Goal: Task Accomplishment & Management: Manage account settings

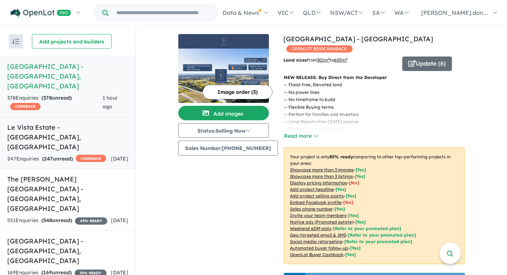
click at [18, 123] on h5 "Le Vista Estate - Austral , NSW" at bounding box center [67, 137] width 121 height 29
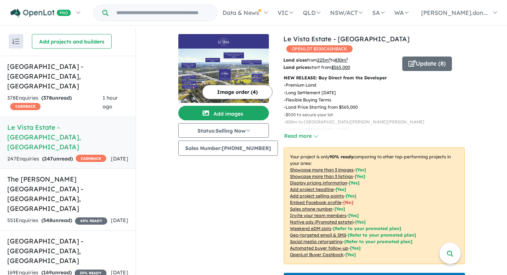
click at [242, 91] on button "Image order ( 4 )" at bounding box center [237, 92] width 70 height 15
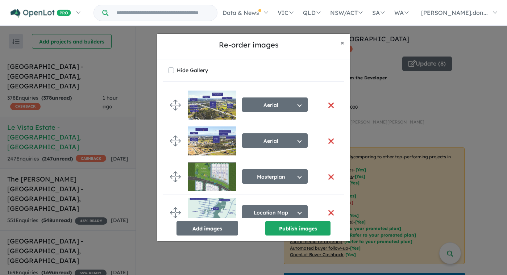
click at [331, 104] on button "button" at bounding box center [330, 106] width 15 height 16
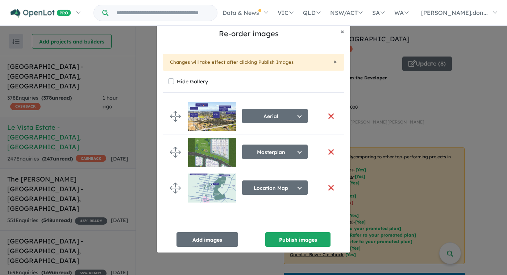
click at [328, 118] on button "button" at bounding box center [330, 116] width 15 height 16
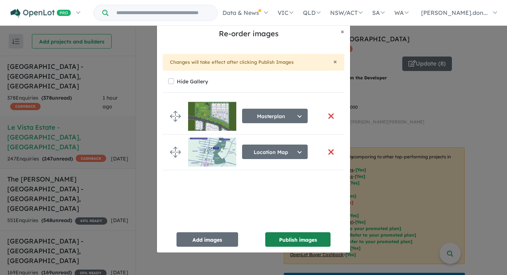
click at [289, 239] on button "Publish images" at bounding box center [297, 239] width 65 height 15
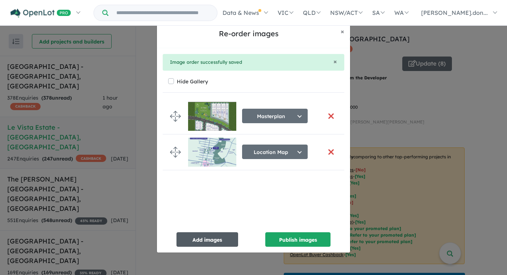
click at [217, 244] on button "Add images" at bounding box center [208, 239] width 62 height 15
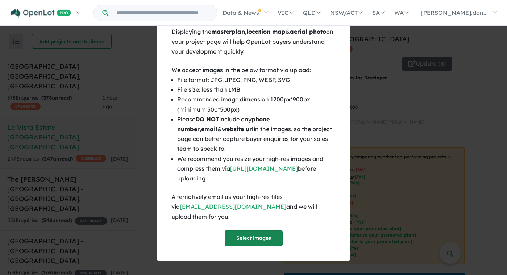
click at [242, 238] on button "Select images" at bounding box center [254, 239] width 58 height 16
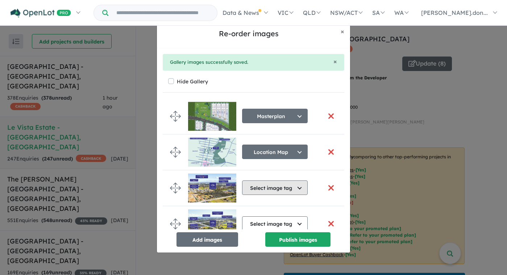
click at [285, 192] on button "Select image tag" at bounding box center [275, 188] width 66 height 15
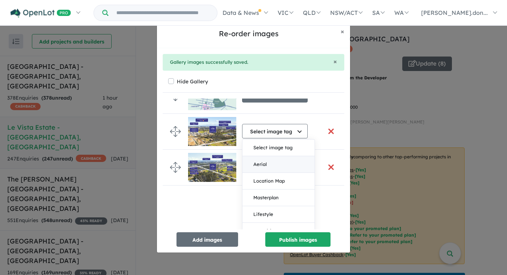
click at [263, 163] on button "Aerial" at bounding box center [279, 164] width 72 height 17
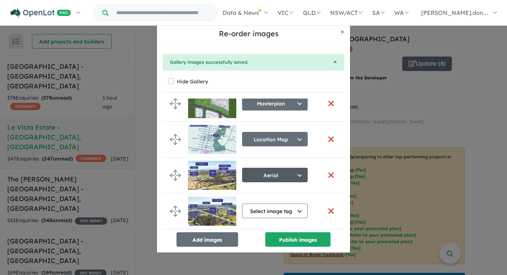
scroll to position [15, 0]
click at [303, 209] on button "Select image tag" at bounding box center [275, 211] width 66 height 15
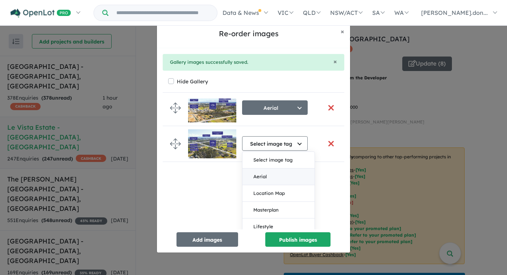
click at [267, 175] on button "Aerial" at bounding box center [279, 177] width 72 height 17
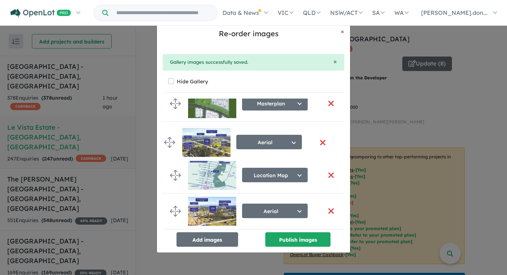
drag, startPoint x: 174, startPoint y: 209, endPoint x: 168, endPoint y: 143, distance: 66.3
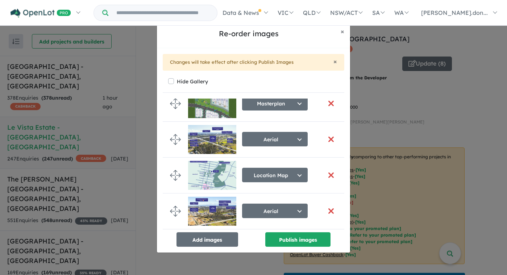
scroll to position [14, 0]
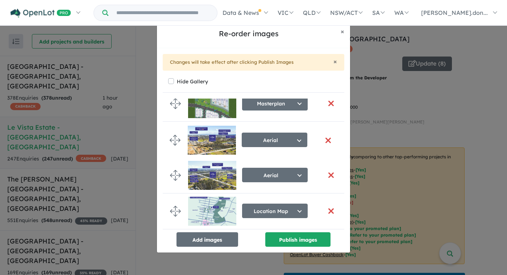
drag, startPoint x: 174, startPoint y: 207, endPoint x: 173, endPoint y: 137, distance: 69.6
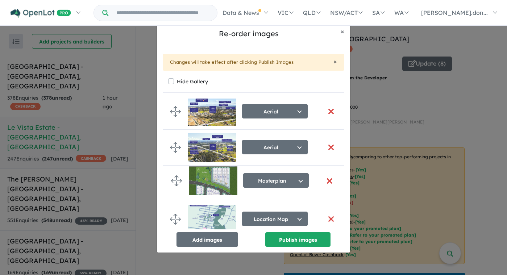
drag, startPoint x: 175, startPoint y: 104, endPoint x: 176, endPoint y: 179, distance: 75.8
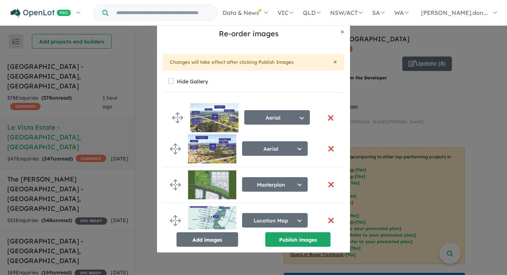
scroll to position [0, 0]
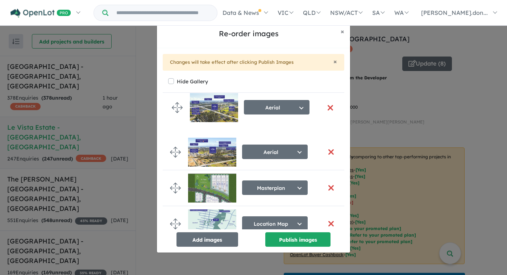
drag, startPoint x: 175, startPoint y: 149, endPoint x: 177, endPoint y: 108, distance: 41.4
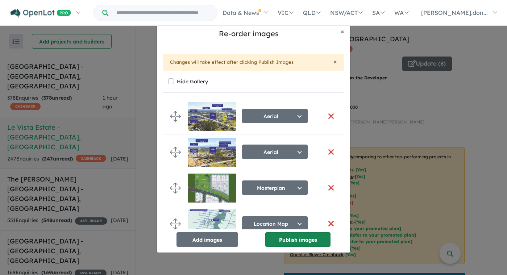
click at [298, 241] on button "Publish images" at bounding box center [297, 239] width 65 height 15
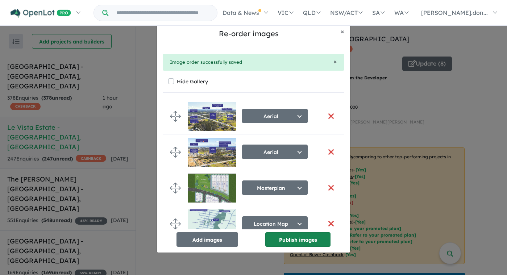
click at [297, 242] on button "Publish images" at bounding box center [297, 239] width 65 height 15
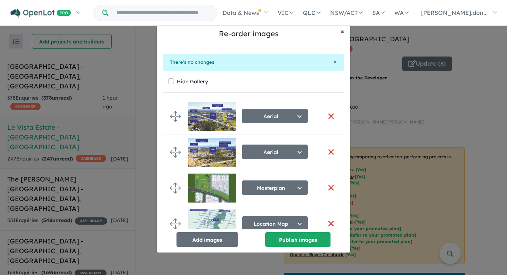
click at [343, 30] on span "×" at bounding box center [343, 31] width 4 height 8
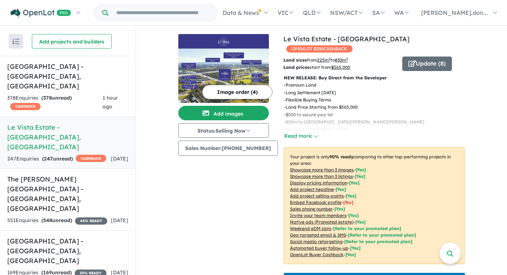
click at [216, 50] on img at bounding box center [223, 76] width 91 height 54
click at [33, 67] on h5 "[GEOGRAPHIC_DATA] - [GEOGRAPHIC_DATA] , [GEOGRAPHIC_DATA]" at bounding box center [67, 76] width 121 height 29
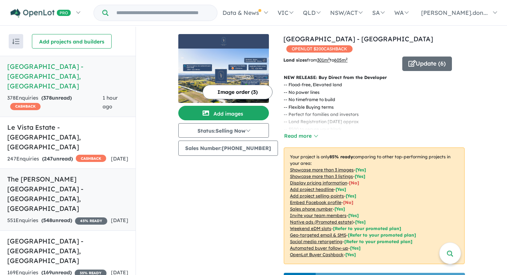
click at [44, 174] on h5 "The Rickard Gardens Estate - Leppington , NSW" at bounding box center [67, 193] width 121 height 39
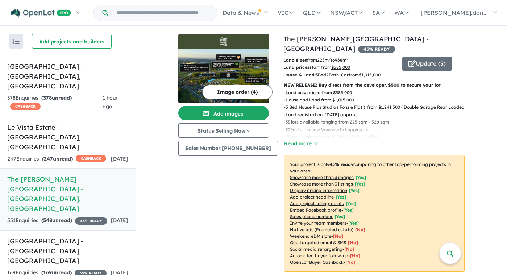
click at [209, 69] on img at bounding box center [223, 76] width 91 height 54
click at [230, 93] on button "Image order ( 4 )" at bounding box center [237, 92] width 70 height 15
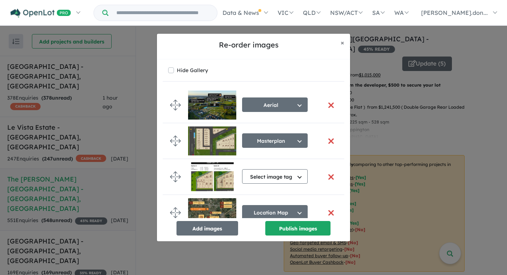
click at [334, 104] on button "button" at bounding box center [330, 106] width 15 height 16
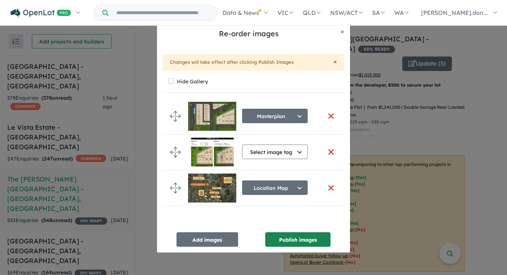
click at [294, 242] on button "Publish images" at bounding box center [297, 239] width 65 height 15
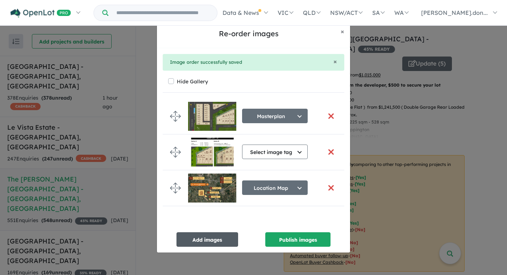
click at [200, 240] on button "Add images" at bounding box center [208, 239] width 62 height 15
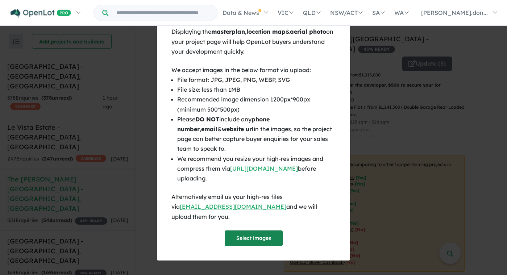
click at [267, 238] on button "Select images" at bounding box center [254, 239] width 58 height 16
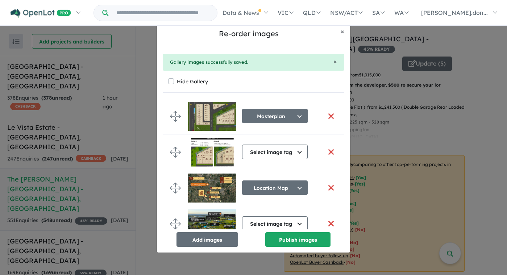
scroll to position [15, 0]
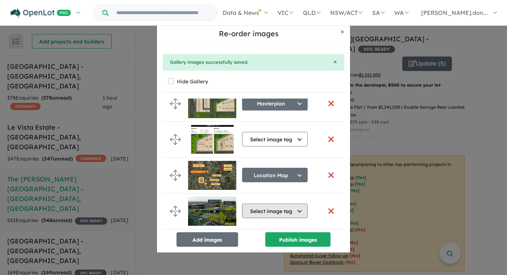
click at [299, 208] on button "Select image tag" at bounding box center [275, 211] width 66 height 15
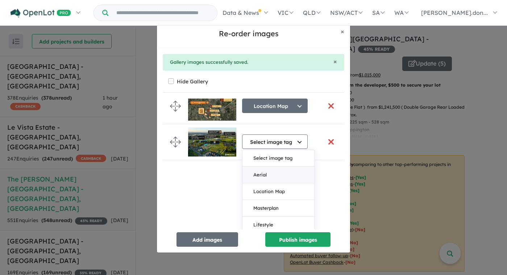
click at [264, 174] on button "Aerial" at bounding box center [279, 175] width 72 height 17
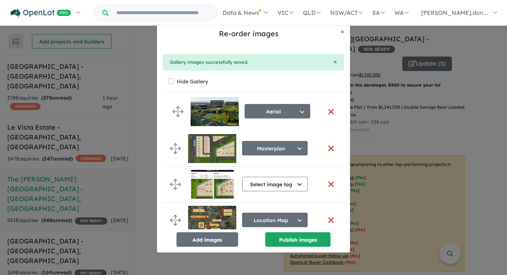
scroll to position [0, 0]
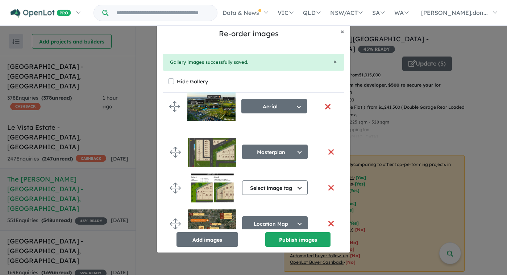
drag, startPoint x: 175, startPoint y: 206, endPoint x: 174, endPoint y: 106, distance: 99.7
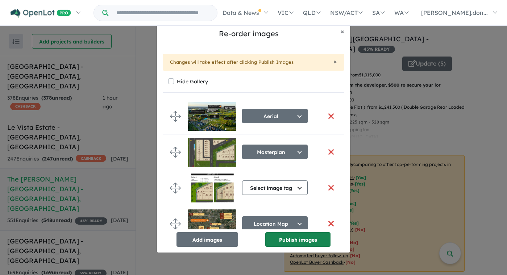
click at [292, 240] on button "Publish images" at bounding box center [297, 239] width 65 height 15
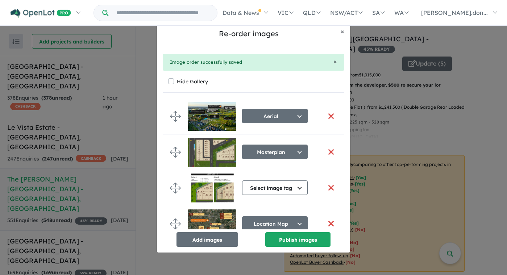
scroll to position [8, 0]
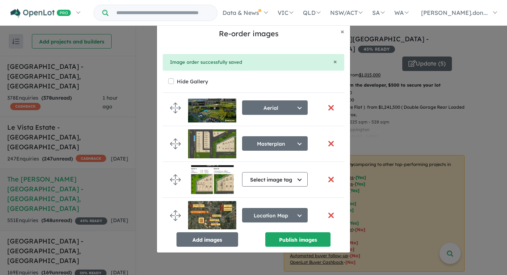
click at [326, 179] on button "button" at bounding box center [330, 180] width 15 height 16
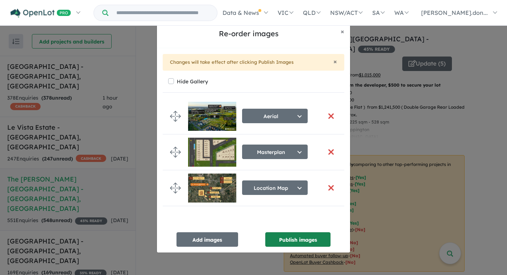
click at [313, 241] on button "Publish images" at bounding box center [297, 239] width 65 height 15
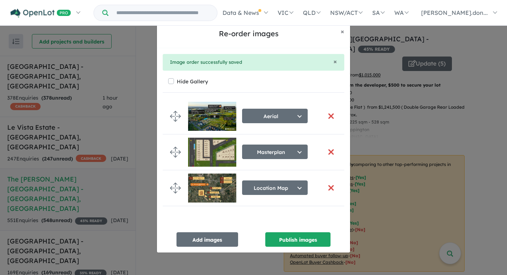
click at [330, 150] on button "button" at bounding box center [330, 152] width 15 height 16
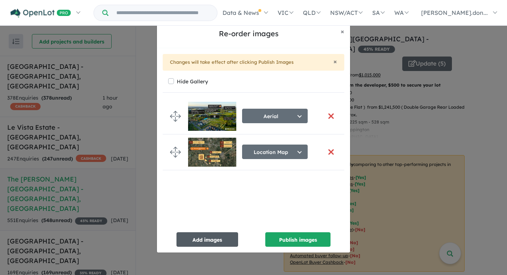
click at [209, 244] on button "Add images" at bounding box center [208, 239] width 62 height 15
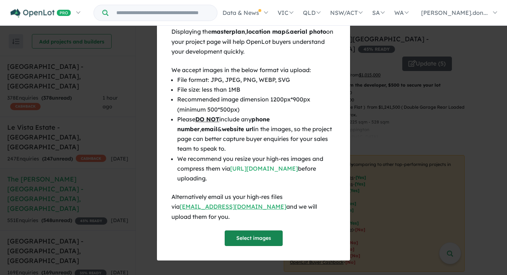
click at [238, 234] on button "Select images" at bounding box center [254, 239] width 58 height 16
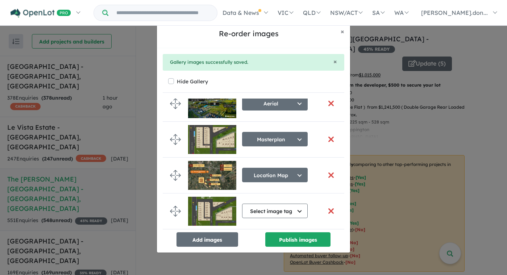
scroll to position [15, 0]
click at [301, 210] on button "Select image tag" at bounding box center [275, 211] width 66 height 15
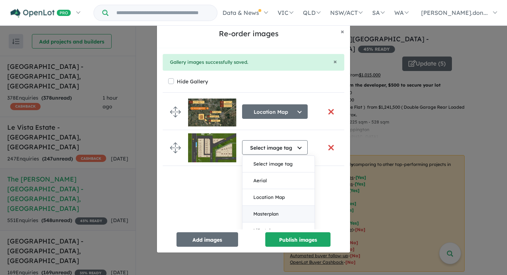
click at [293, 214] on button "Masterplan" at bounding box center [279, 214] width 72 height 17
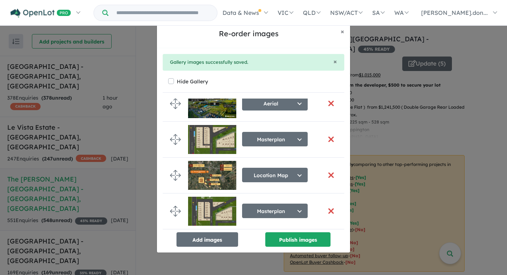
scroll to position [0, 0]
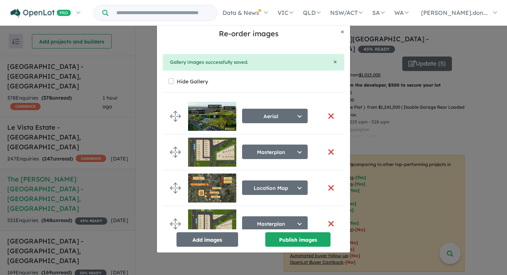
click at [330, 152] on button "button" at bounding box center [330, 152] width 15 height 16
click at [328, 152] on button "button" at bounding box center [330, 152] width 15 height 16
click at [306, 240] on button "Publish images" at bounding box center [297, 239] width 65 height 15
click at [329, 152] on button "button" at bounding box center [330, 152] width 15 height 16
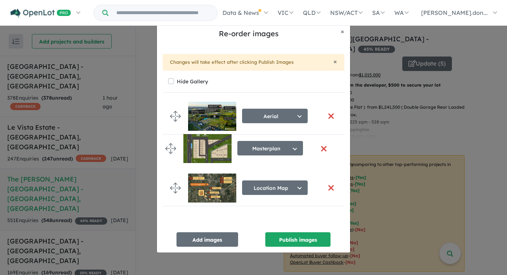
drag, startPoint x: 170, startPoint y: 167, endPoint x: 229, endPoint y: 207, distance: 71.2
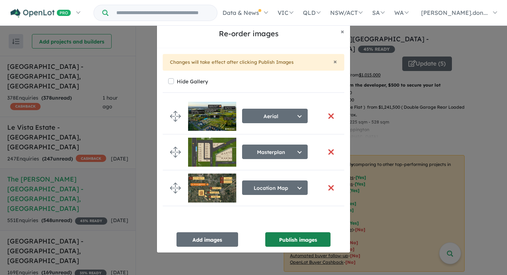
click at [300, 237] on button "Publish images" at bounding box center [297, 239] width 65 height 15
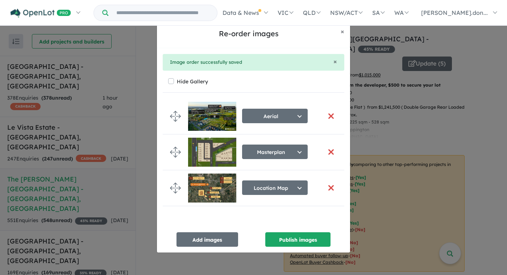
click at [330, 153] on button "button" at bounding box center [330, 152] width 15 height 16
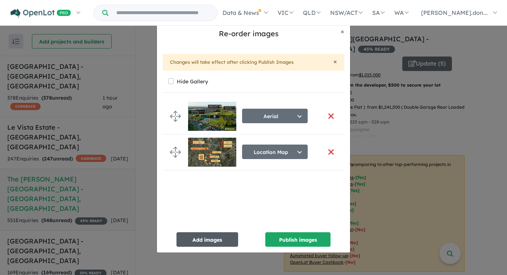
click at [208, 239] on button "Add images" at bounding box center [208, 239] width 62 height 15
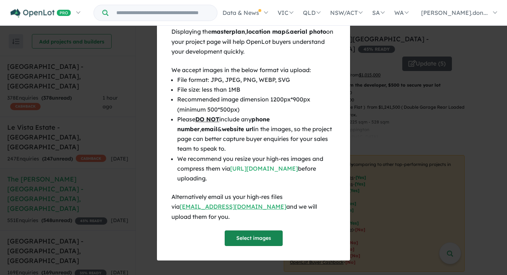
click at [243, 239] on button "Select images" at bounding box center [254, 239] width 58 height 16
click at [246, 235] on button "Select images" at bounding box center [254, 239] width 58 height 16
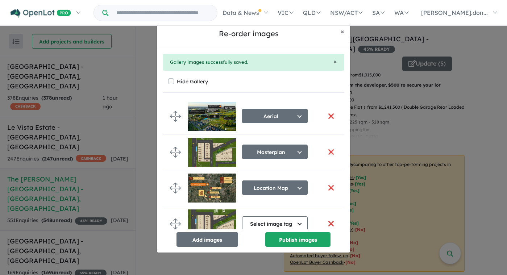
scroll to position [15, 0]
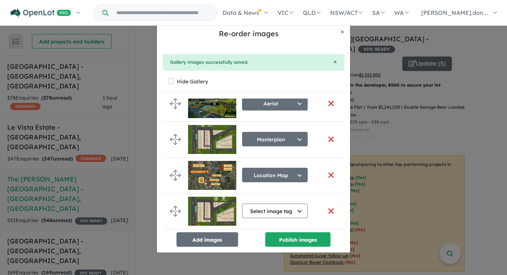
click at [330, 135] on button "button" at bounding box center [330, 140] width 15 height 16
click at [287, 211] on button "Select image tag" at bounding box center [275, 211] width 66 height 15
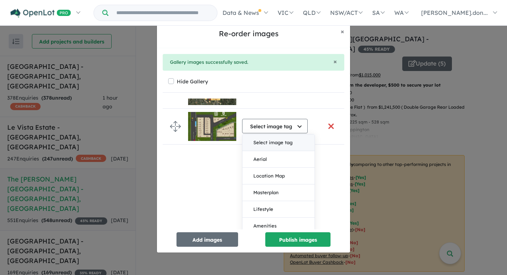
scroll to position [98, 0]
click at [281, 195] on button "Masterplan" at bounding box center [279, 192] width 72 height 17
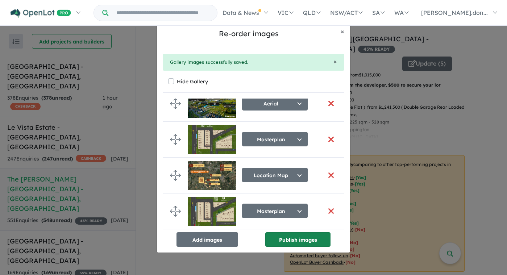
click at [296, 235] on button "Publish images" at bounding box center [297, 239] width 65 height 15
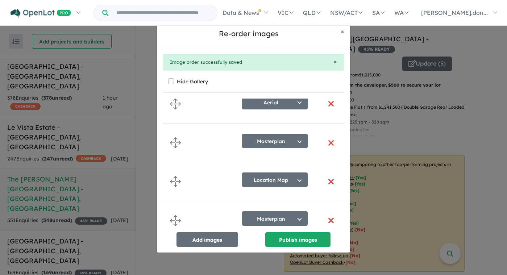
scroll to position [12, 0]
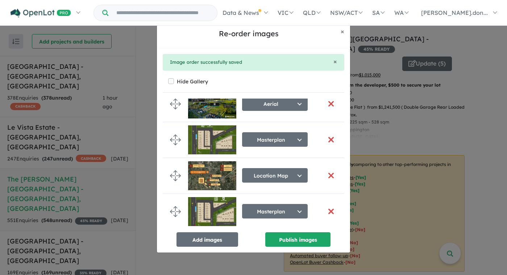
click at [329, 140] on button "button" at bounding box center [330, 140] width 15 height 16
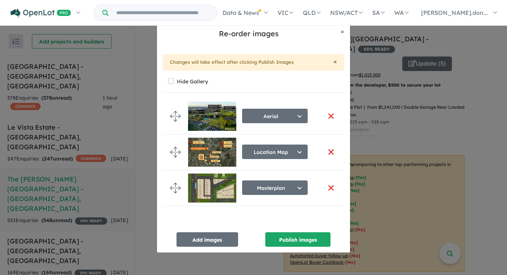
scroll to position [0, 0]
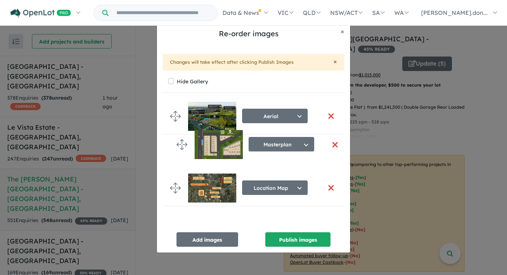
drag, startPoint x: 175, startPoint y: 185, endPoint x: 181, endPoint y: 146, distance: 39.6
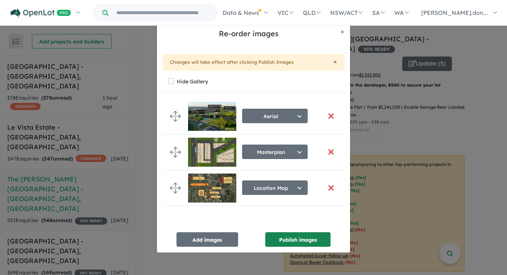
click at [298, 243] on button "Publish images" at bounding box center [297, 239] width 65 height 15
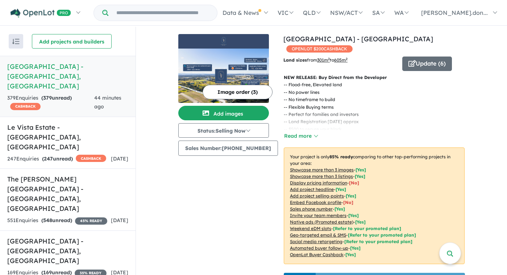
click at [40, 68] on h5 "[GEOGRAPHIC_DATA] - [GEOGRAPHIC_DATA] , [GEOGRAPHIC_DATA]" at bounding box center [67, 76] width 121 height 29
click at [244, 45] on img at bounding box center [223, 41] width 85 height 9
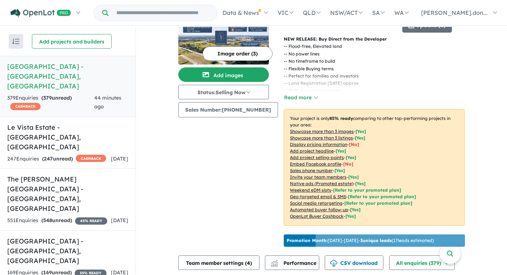
scroll to position [40, 0]
